Goal: Task Accomplishment & Management: Use online tool/utility

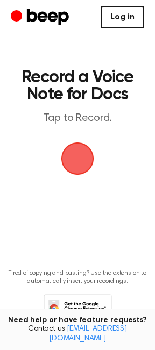
click at [124, 19] on link "Log in" at bounding box center [122, 17] width 44 height 23
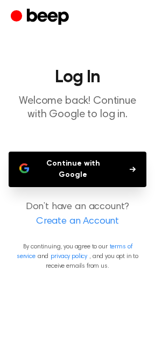
click at [95, 167] on button "Continue with Google" at bounding box center [78, 169] width 138 height 35
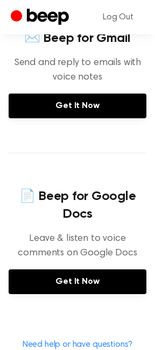
scroll to position [384, 0]
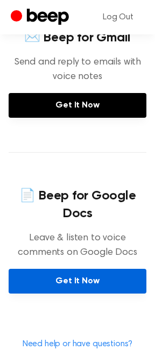
click at [98, 292] on link "Get It Now" at bounding box center [78, 281] width 138 height 25
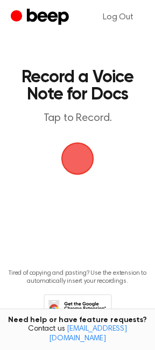
click at [78, 161] on span "button" at bounding box center [77, 158] width 30 height 30
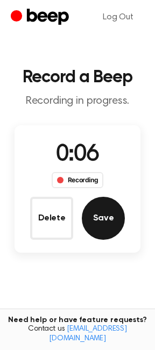
click at [105, 213] on button "Save" at bounding box center [103, 218] width 43 height 43
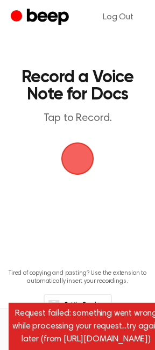
click at [75, 164] on span "button" at bounding box center [77, 158] width 30 height 30
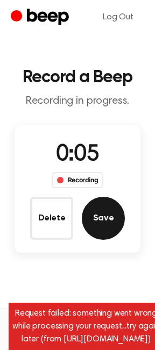
click at [110, 217] on button "Save" at bounding box center [103, 218] width 43 height 43
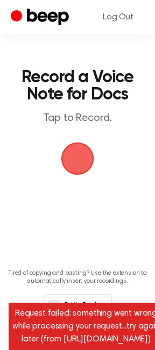
scroll to position [38, 0]
